Goal: Task Accomplishment & Management: Manage account settings

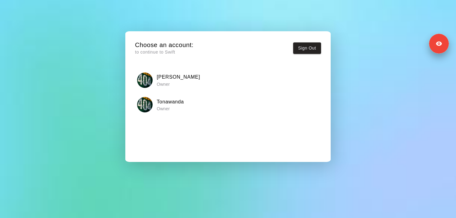
click at [232, 103] on div "Tonawanda Owner" at bounding box center [228, 105] width 182 height 16
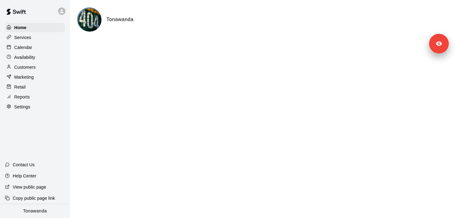
click at [23, 106] on p "Settings" at bounding box center [22, 107] width 16 height 6
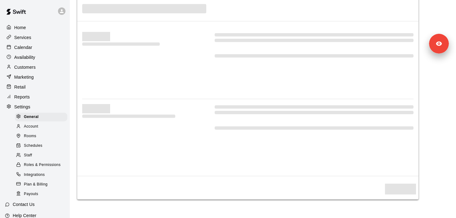
select select "**"
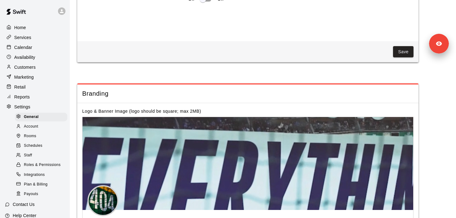
scroll to position [1347, 0]
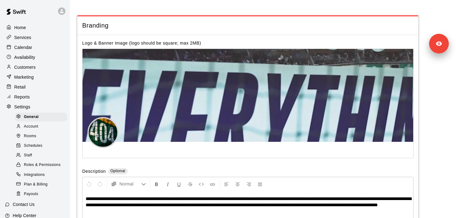
click at [23, 156] on div at bounding box center [20, 156] width 8 height 6
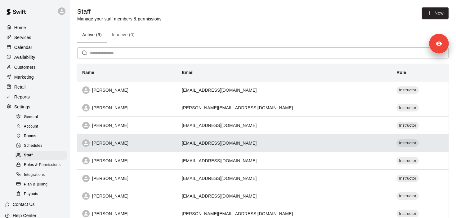
click at [150, 147] on div "[PERSON_NAME]" at bounding box center [127, 143] width 90 height 7
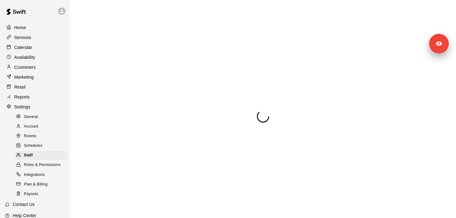
scroll to position [34, 0]
select select "**"
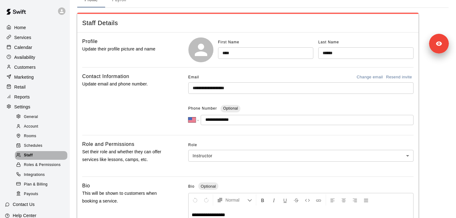
click at [29, 156] on span "Staff" at bounding box center [28, 156] width 9 height 6
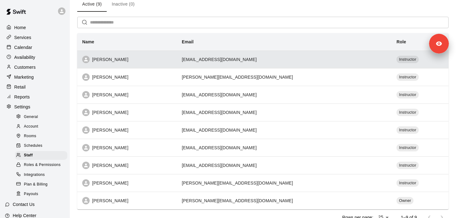
scroll to position [14, 0]
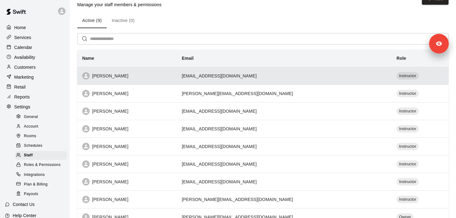
click at [140, 68] on th "[PERSON_NAME]" at bounding box center [127, 76] width 100 height 18
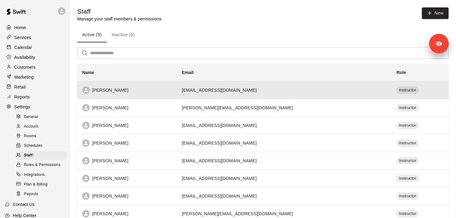
select select "**"
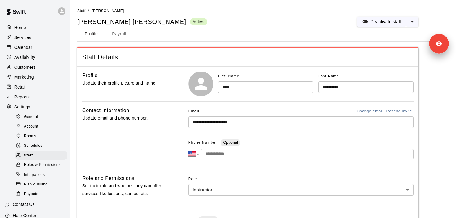
click at [58, 8] on div at bounding box center [63, 11] width 13 height 12
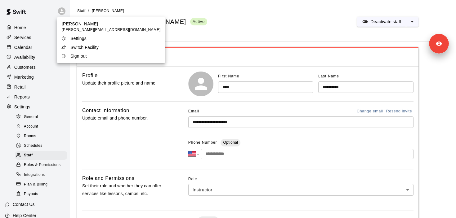
click at [73, 45] on p "Switch Facility" at bounding box center [84, 47] width 28 height 6
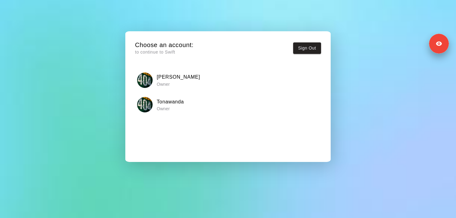
click at [190, 80] on div "[PERSON_NAME] Owner" at bounding box center [228, 81] width 182 height 16
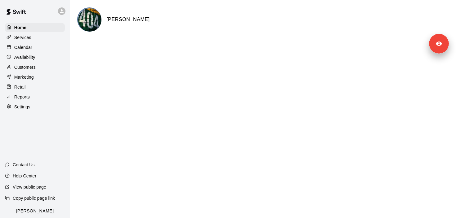
click at [30, 106] on div "Settings" at bounding box center [35, 106] width 60 height 9
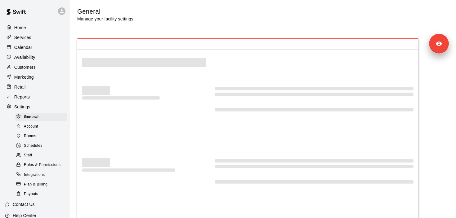
select select "**"
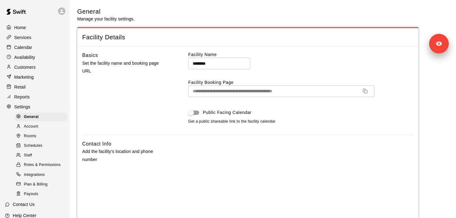
scroll to position [1315, 0]
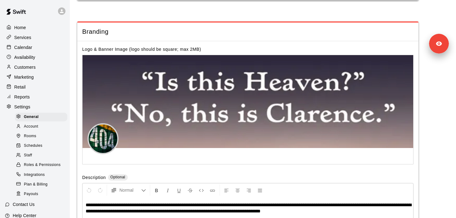
click at [29, 154] on span "Staff" at bounding box center [28, 156] width 8 height 6
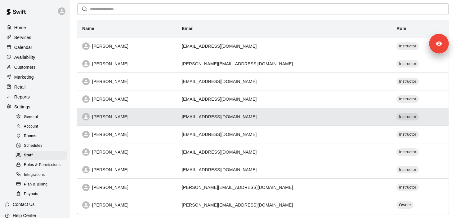
scroll to position [46, 0]
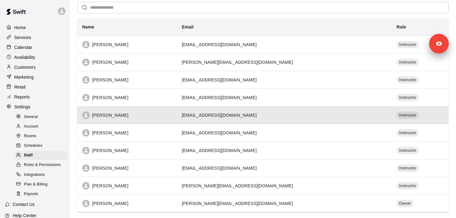
click at [145, 118] on div "[PERSON_NAME]" at bounding box center [127, 115] width 90 height 7
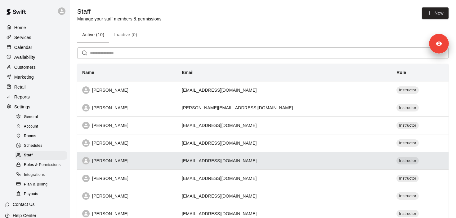
select select "**"
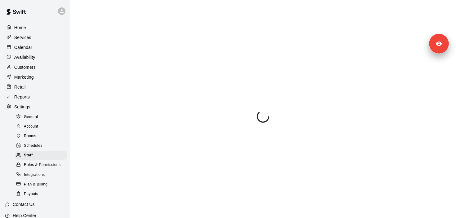
select select "**"
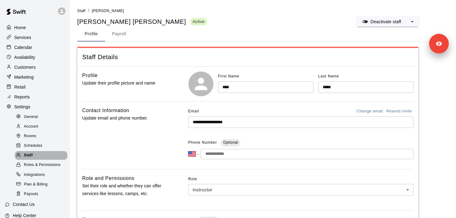
click at [31, 153] on span "Staff" at bounding box center [28, 156] width 9 height 6
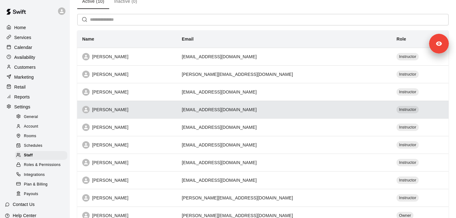
scroll to position [74, 0]
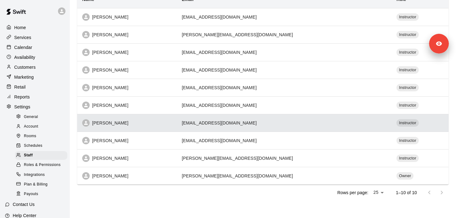
click at [168, 124] on div "Matt McCuen" at bounding box center [127, 122] width 90 height 7
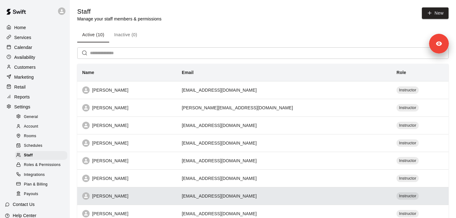
select select "**"
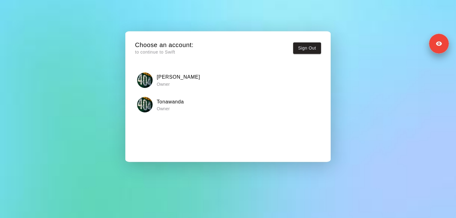
click at [162, 100] on h6 "Tonawanda" at bounding box center [170, 102] width 27 height 8
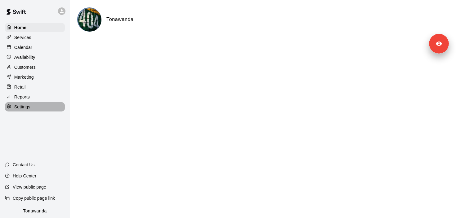
click at [19, 103] on div "Settings" at bounding box center [35, 106] width 60 height 9
select select "**"
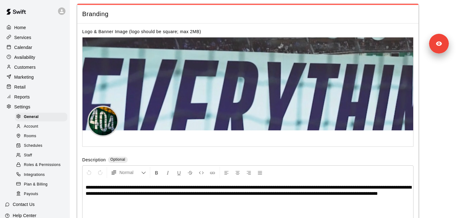
scroll to position [1347, 0]
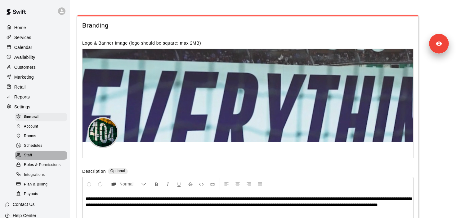
click at [31, 154] on span "Staff" at bounding box center [28, 156] width 8 height 6
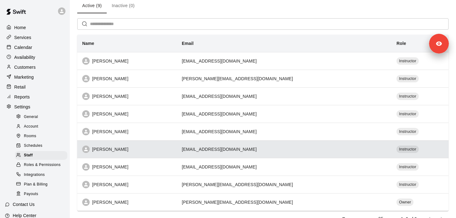
scroll to position [56, 0]
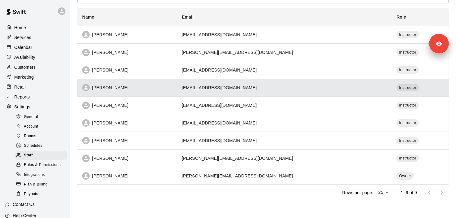
click at [116, 88] on div "[PERSON_NAME]" at bounding box center [127, 87] width 90 height 7
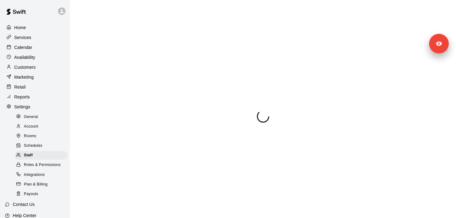
scroll to position [34, 0]
select select "**"
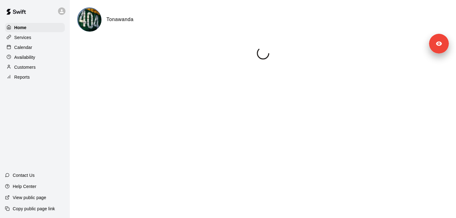
click at [61, 14] on icon at bounding box center [62, 11] width 6 height 6
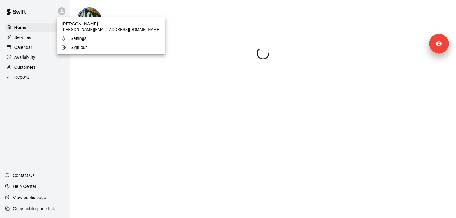
click at [62, 10] on div at bounding box center [228, 109] width 456 height 218
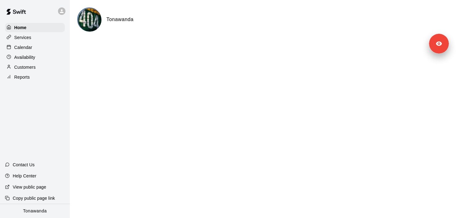
click at [62, 14] on div at bounding box center [61, 10] width 7 height 7
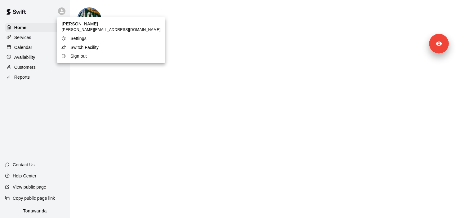
click at [180, 34] on div at bounding box center [228, 109] width 456 height 218
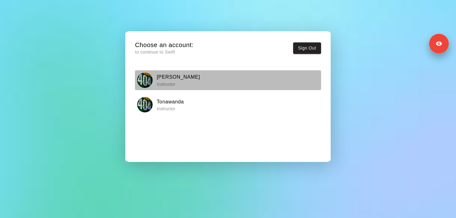
click at [236, 84] on div "[PERSON_NAME] Instructor" at bounding box center [228, 81] width 182 height 16
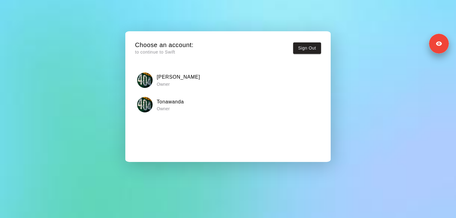
click at [178, 85] on p "Owner" at bounding box center [178, 84] width 43 height 6
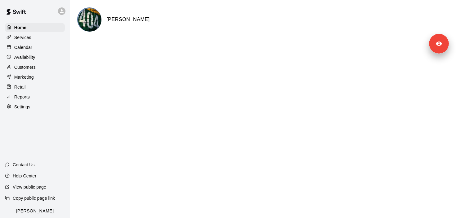
click at [29, 106] on p "Settings" at bounding box center [22, 107] width 16 height 6
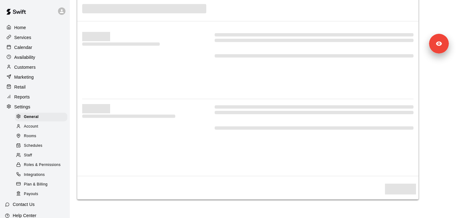
select select "**"
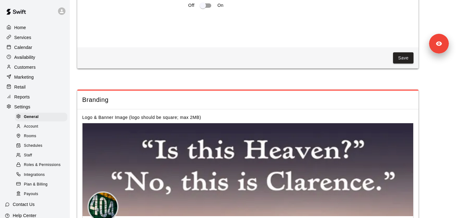
scroll to position [1315, 0]
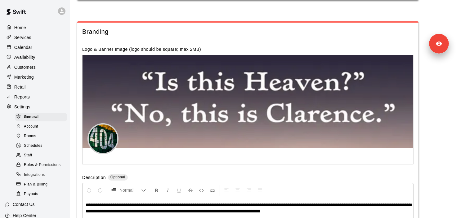
click at [23, 157] on div at bounding box center [20, 156] width 8 height 6
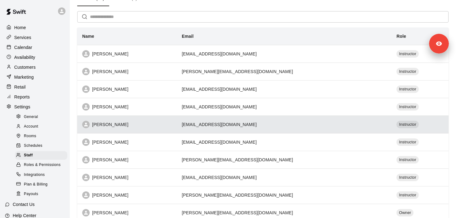
scroll to position [45, 0]
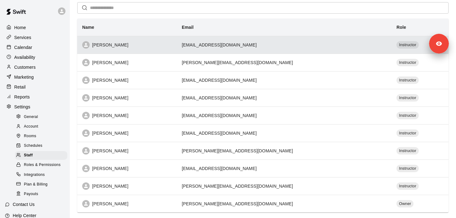
click at [210, 48] on td "[EMAIL_ADDRESS][DOMAIN_NAME]" at bounding box center [284, 45] width 215 height 18
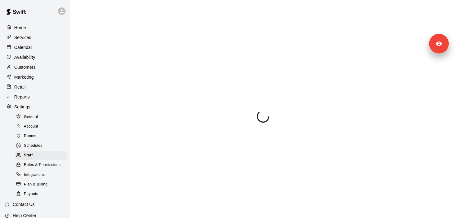
select select "**"
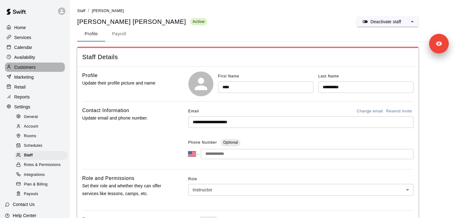
click at [26, 69] on p "Customers" at bounding box center [24, 67] width 21 height 6
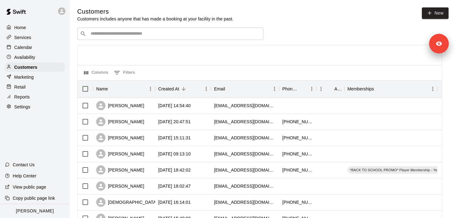
click at [125, 33] on input "Search customers by name or email" at bounding box center [175, 34] width 172 height 6
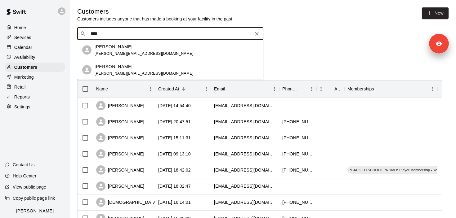
type input "****"
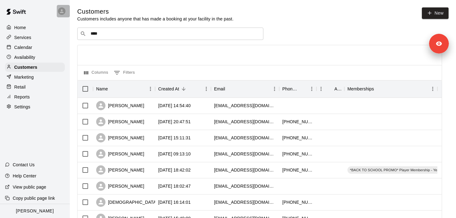
click at [59, 11] on icon at bounding box center [62, 11] width 6 height 6
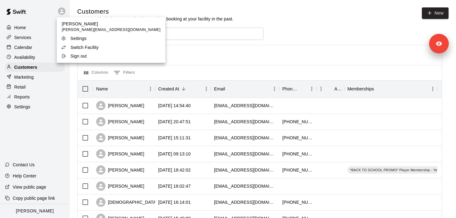
click at [77, 46] on p "Switch Facility" at bounding box center [84, 47] width 28 height 6
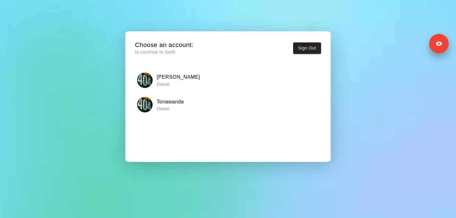
click at [224, 105] on div "Tonawanda Owner" at bounding box center [228, 105] width 182 height 16
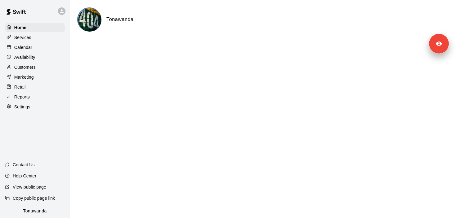
click at [29, 70] on div "Customers" at bounding box center [35, 67] width 60 height 9
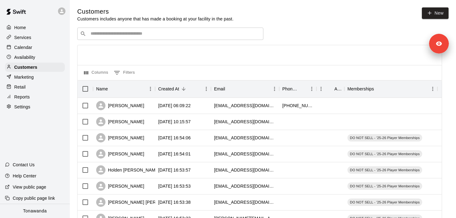
click at [123, 34] on input "Search customers by name or email" at bounding box center [175, 34] width 172 height 6
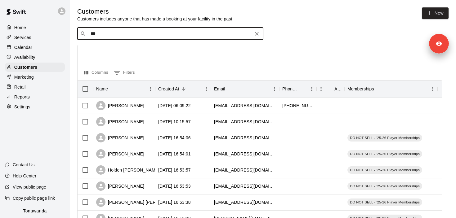
type input "****"
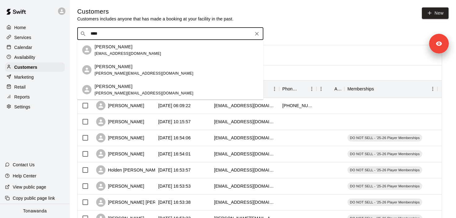
click at [126, 50] on div "[PERSON_NAME] [EMAIL_ADDRESS][DOMAIN_NAME]" at bounding box center [128, 49] width 67 height 13
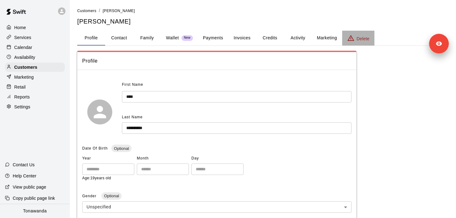
click at [357, 34] on div "Delete" at bounding box center [358, 37] width 22 height 7
click at [360, 39] on p "Delete" at bounding box center [363, 39] width 13 height 6
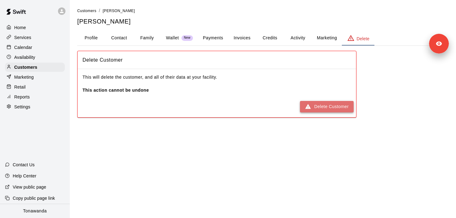
click at [326, 106] on button "Delete Customer" at bounding box center [327, 106] width 54 height 11
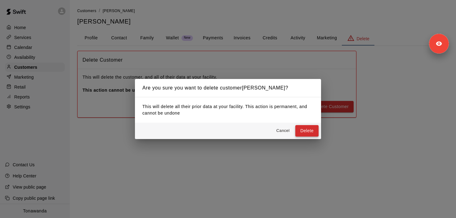
click at [306, 131] on button "Delete" at bounding box center [306, 130] width 23 height 11
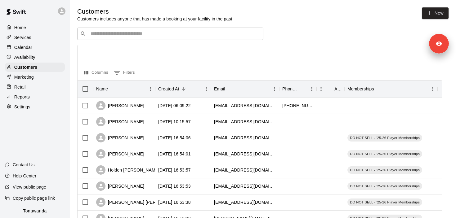
click at [34, 105] on div "Settings" at bounding box center [35, 106] width 60 height 9
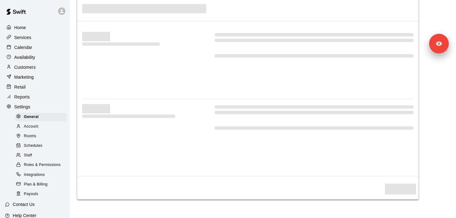
select select "**"
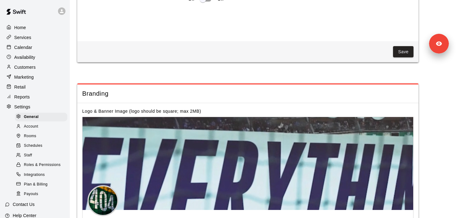
scroll to position [1347, 0]
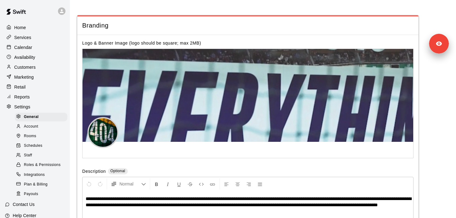
click at [24, 156] on div "Staff" at bounding box center [41, 155] width 52 height 9
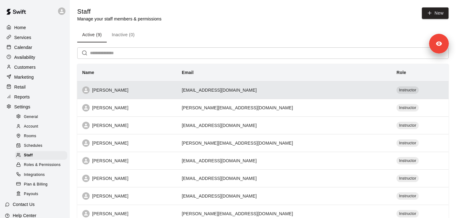
click at [155, 92] on div "Reed Lesmeister" at bounding box center [127, 90] width 90 height 7
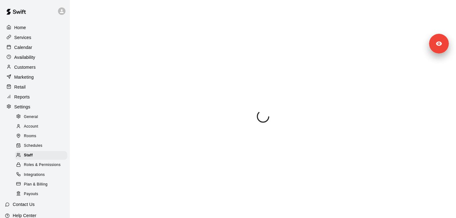
select select "**"
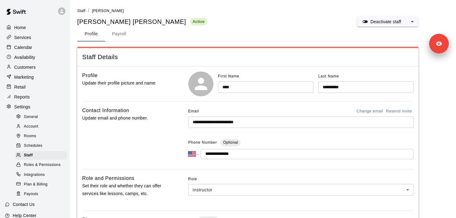
click at [260, 124] on input "**********" at bounding box center [300, 122] width 225 height 11
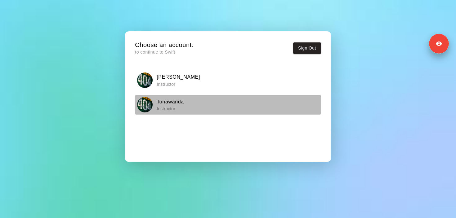
click at [234, 108] on div "Tonawanda Instructor" at bounding box center [228, 105] width 182 height 16
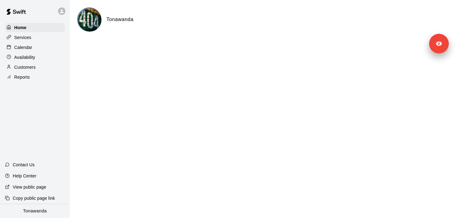
click at [65, 11] on div at bounding box center [61, 10] width 7 height 7
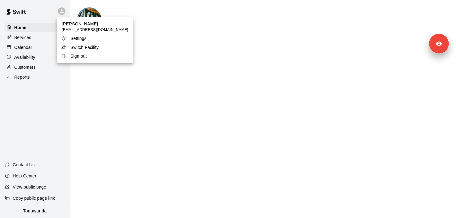
click at [78, 44] on p "Switch Facility" at bounding box center [84, 47] width 28 height 6
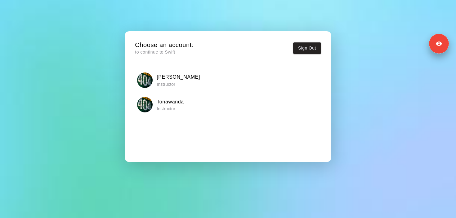
click at [221, 77] on div "Clarence Instructor" at bounding box center [228, 81] width 182 height 16
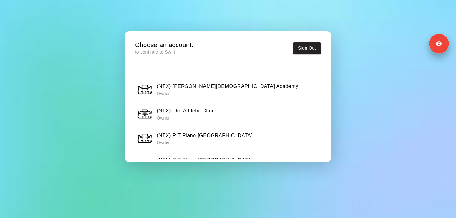
scroll to position [376, 0]
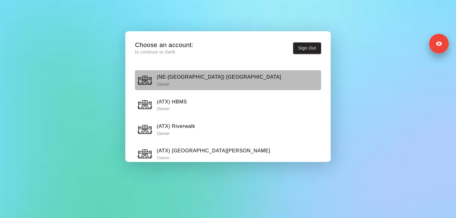
click at [231, 80] on div "(NE-[GEOGRAPHIC_DATA]) [GEOGRAPHIC_DATA] South Owner" at bounding box center [228, 81] width 182 height 16
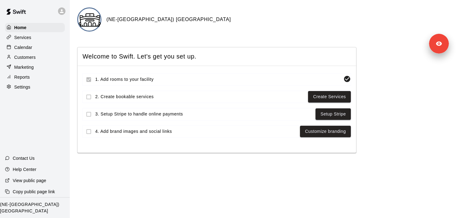
click at [59, 12] on div at bounding box center [61, 10] width 7 height 7
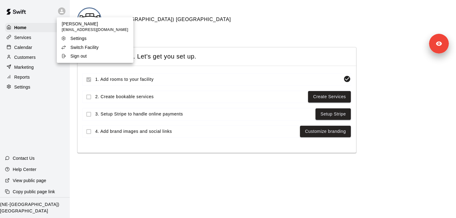
click at [170, 9] on div at bounding box center [228, 109] width 456 height 218
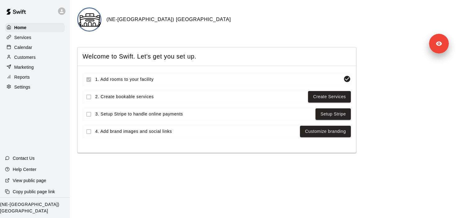
click at [28, 60] on p "Customers" at bounding box center [24, 57] width 21 height 6
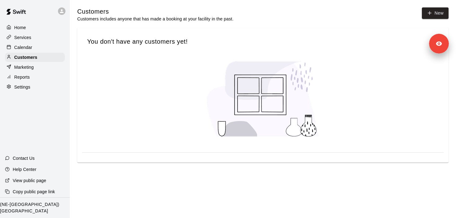
click at [28, 25] on div "Home" at bounding box center [35, 27] width 60 height 9
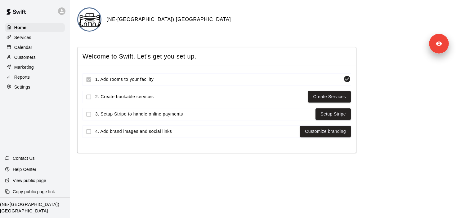
click at [192, 156] on html "Home Services Calendar Customers Marketing Reports Settings Contact Us Help Cen…" at bounding box center [228, 78] width 456 height 156
click at [62, 10] on icon at bounding box center [62, 11] width 4 height 4
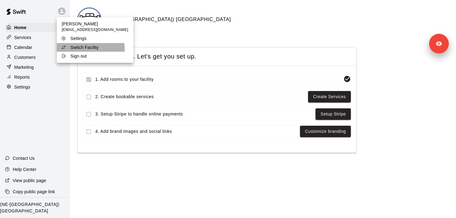
click at [90, 49] on p "Switch Facility" at bounding box center [84, 47] width 28 height 6
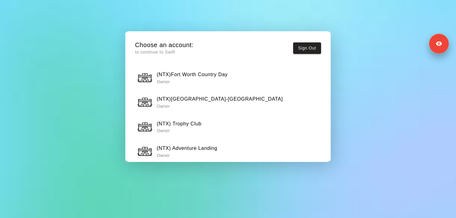
scroll to position [625, 0]
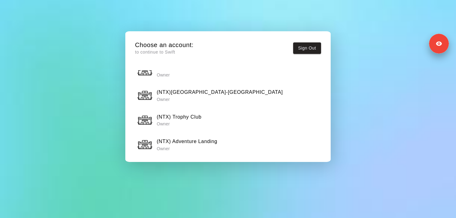
click at [183, 146] on p "Owner" at bounding box center [187, 149] width 61 height 6
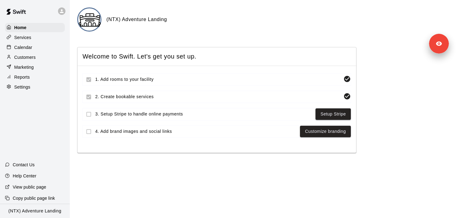
click at [38, 58] on div "Customers" at bounding box center [35, 57] width 60 height 9
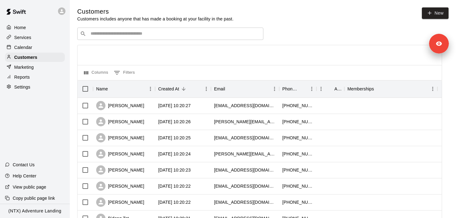
click at [25, 27] on p "Home" at bounding box center [20, 28] width 12 height 6
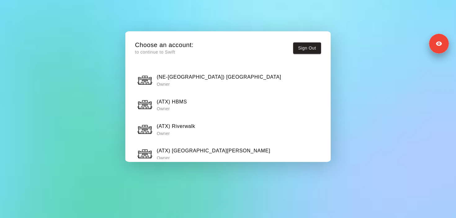
scroll to position [338, 0]
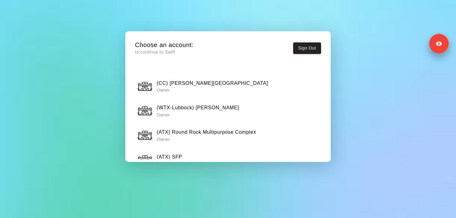
click at [202, 135] on h6 "(ATX) Round Rock Multipurpose Complex" at bounding box center [206, 132] width 99 height 8
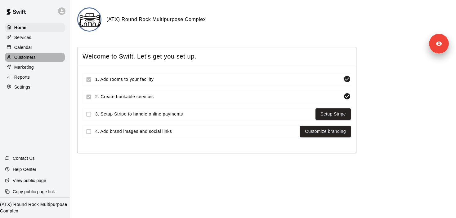
click at [34, 55] on p "Customers" at bounding box center [24, 57] width 21 height 6
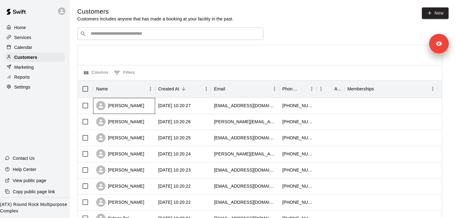
click at [124, 112] on div "[PERSON_NAME]" at bounding box center [124, 106] width 62 height 16
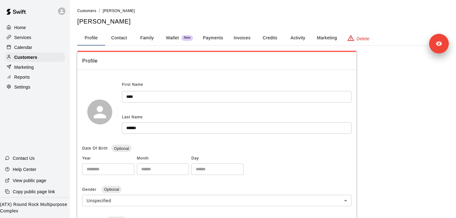
click at [216, 36] on button "Payments" at bounding box center [213, 38] width 30 height 15
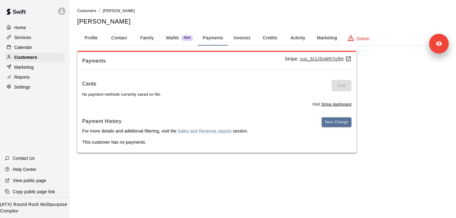
click at [67, 7] on div at bounding box center [63, 11] width 13 height 12
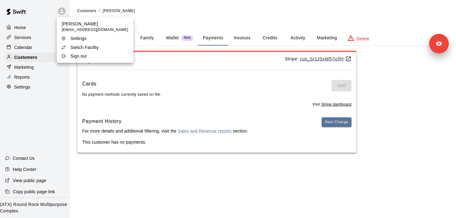
click at [63, 9] on div at bounding box center [228, 109] width 456 height 218
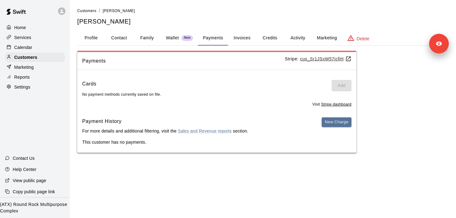
click at [87, 36] on button "Profile" at bounding box center [91, 38] width 28 height 15
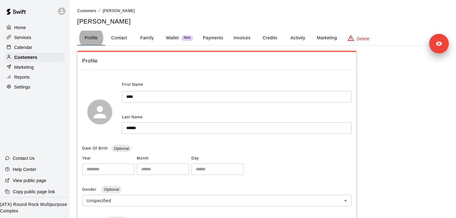
click at [137, 59] on span "Profile" at bounding box center [216, 61] width 269 height 8
click at [24, 60] on div "Customers" at bounding box center [35, 57] width 60 height 9
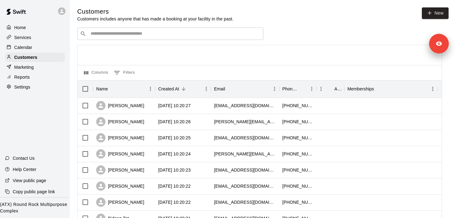
click at [148, 38] on div "​ ​" at bounding box center [170, 34] width 186 height 12
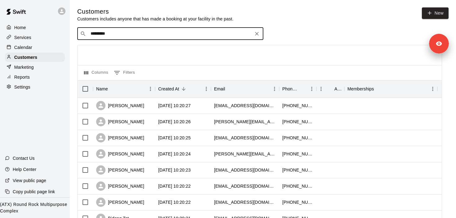
paste input "Search customers by name or email"
type input "*****"
click at [181, 56] on div "[PERSON_NAME] [EMAIL_ADDRESS][DOMAIN_NAME]" at bounding box center [177, 49] width 164 height 13
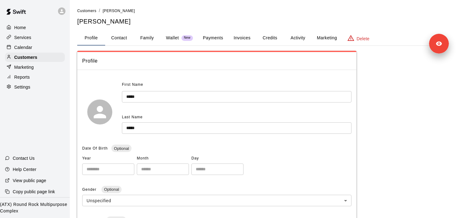
click at [146, 37] on button "Family" at bounding box center [147, 38] width 28 height 15
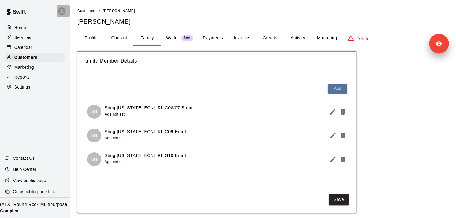
click at [62, 11] on icon at bounding box center [62, 11] width 4 height 4
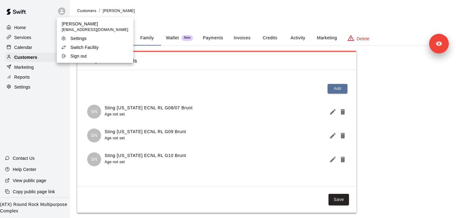
click at [88, 49] on p "Switch Facility" at bounding box center [84, 47] width 28 height 6
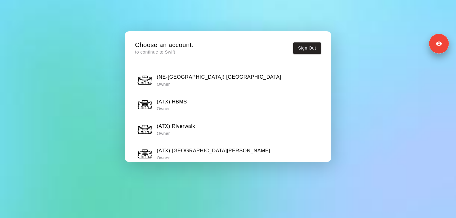
click at [215, 75] on h6 "(NE-[GEOGRAPHIC_DATA]) [GEOGRAPHIC_DATA]" at bounding box center [219, 77] width 124 height 8
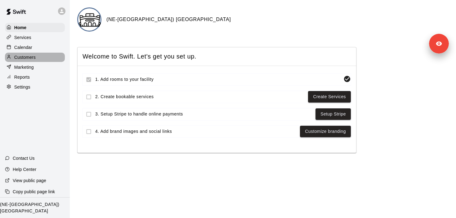
click at [27, 58] on p "Customers" at bounding box center [24, 57] width 21 height 6
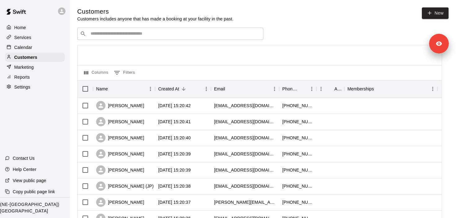
click at [110, 34] on input "Search customers by name or email" at bounding box center [175, 34] width 172 height 6
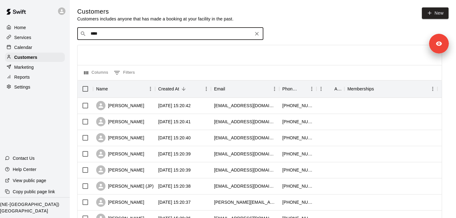
type input "*****"
click at [112, 48] on p "[PERSON_NAME]" at bounding box center [114, 46] width 38 height 7
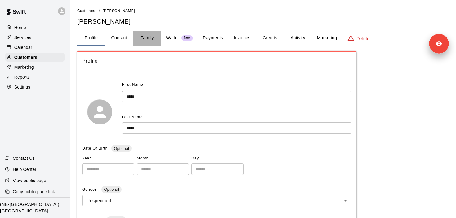
click at [148, 44] on button "Family" at bounding box center [147, 38] width 28 height 15
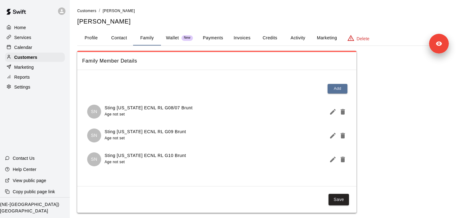
click at [93, 40] on button "Profile" at bounding box center [91, 38] width 28 height 15
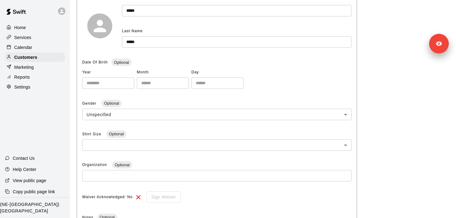
scroll to position [85, 0]
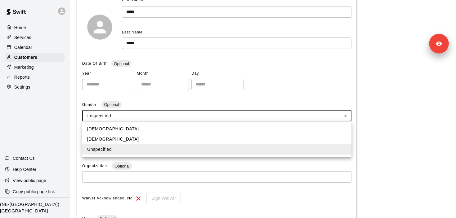
click at [125, 112] on body "**********" at bounding box center [228, 122] width 456 height 415
click at [125, 104] on div at bounding box center [228, 109] width 456 height 218
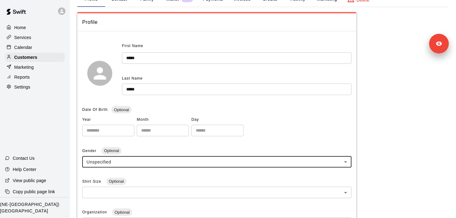
scroll to position [0, 0]
